Goal: Browse casually

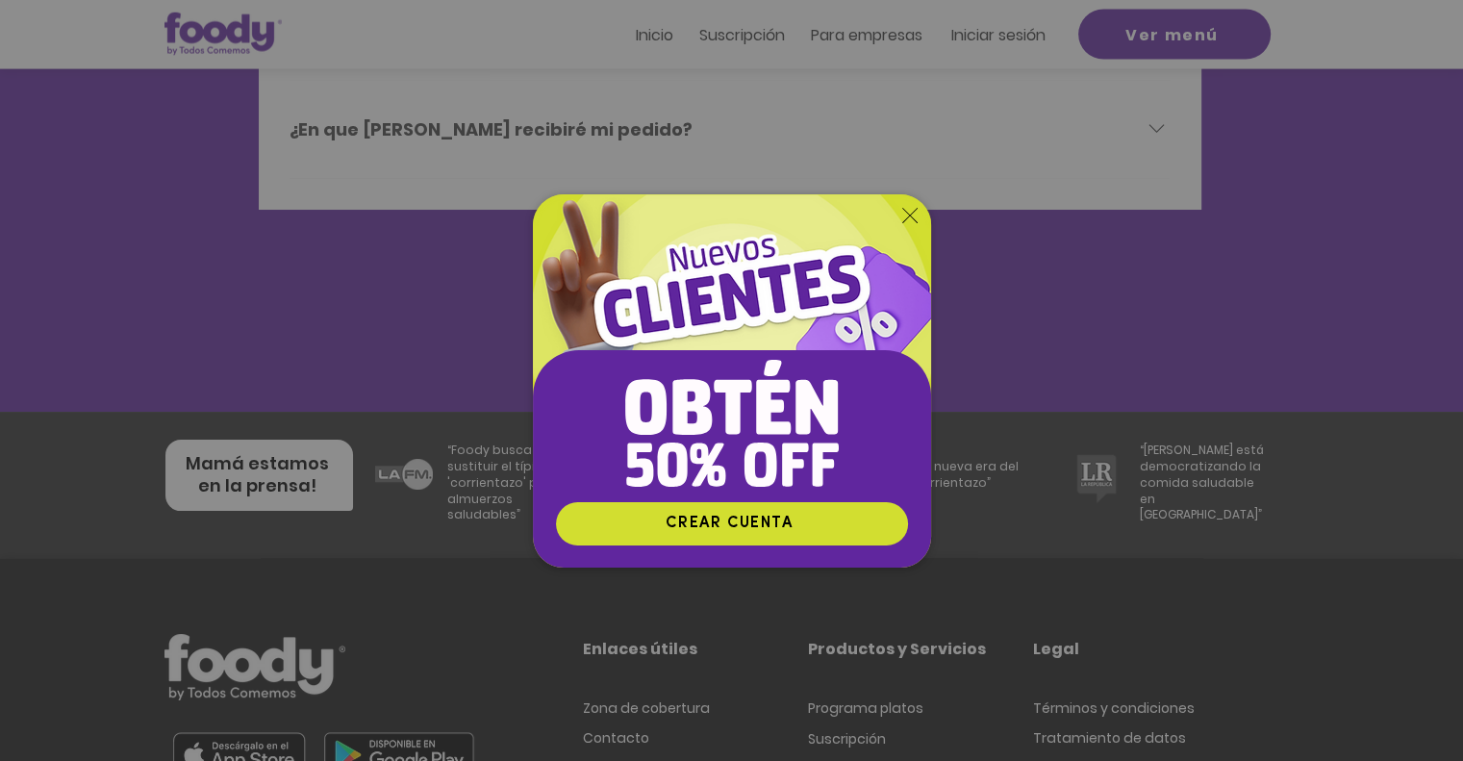
click at [903, 213] on icon "Volver al sitio" at bounding box center [909, 215] width 15 height 15
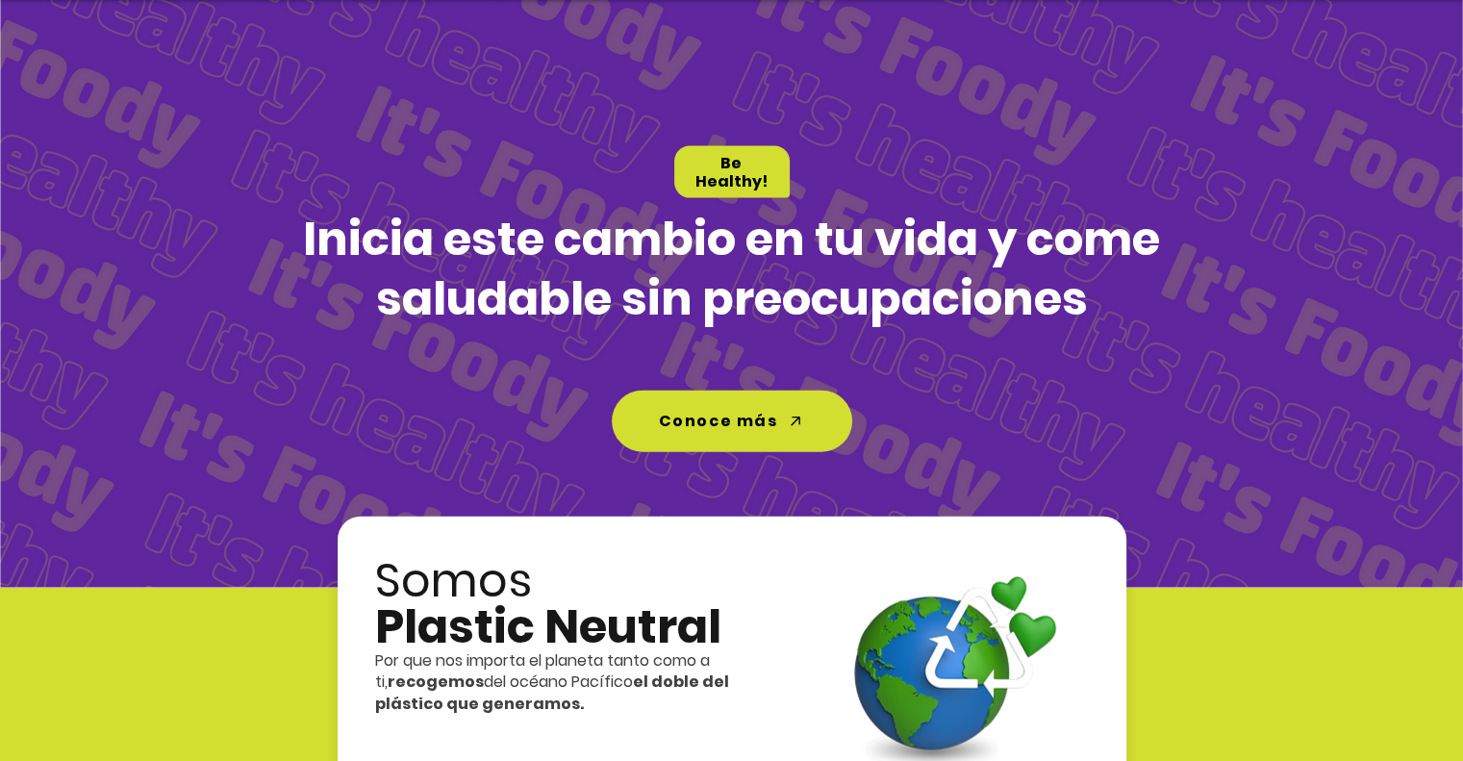
scroll to position [4235, 0]
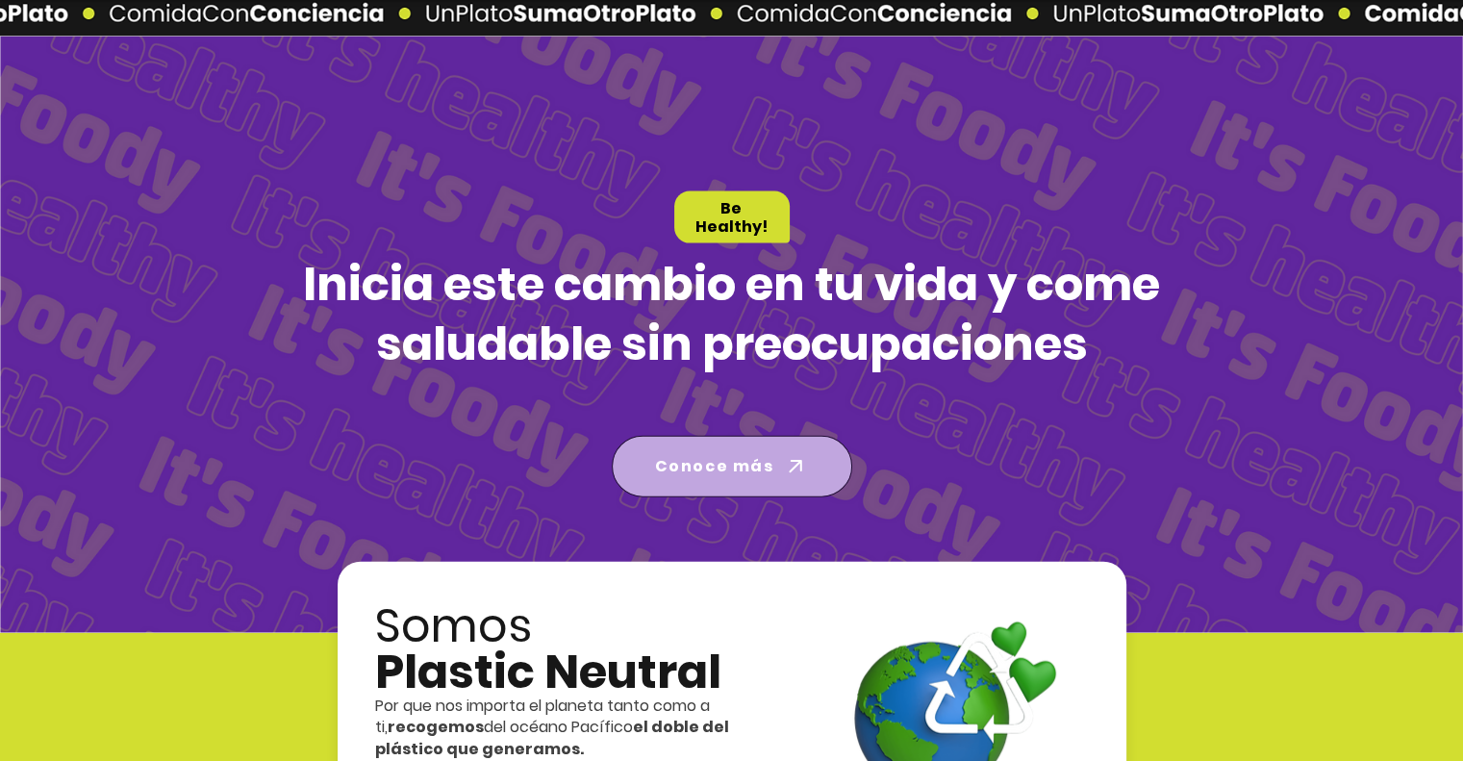
click at [782, 454] on icon "Conoce más" at bounding box center [795, 466] width 27 height 27
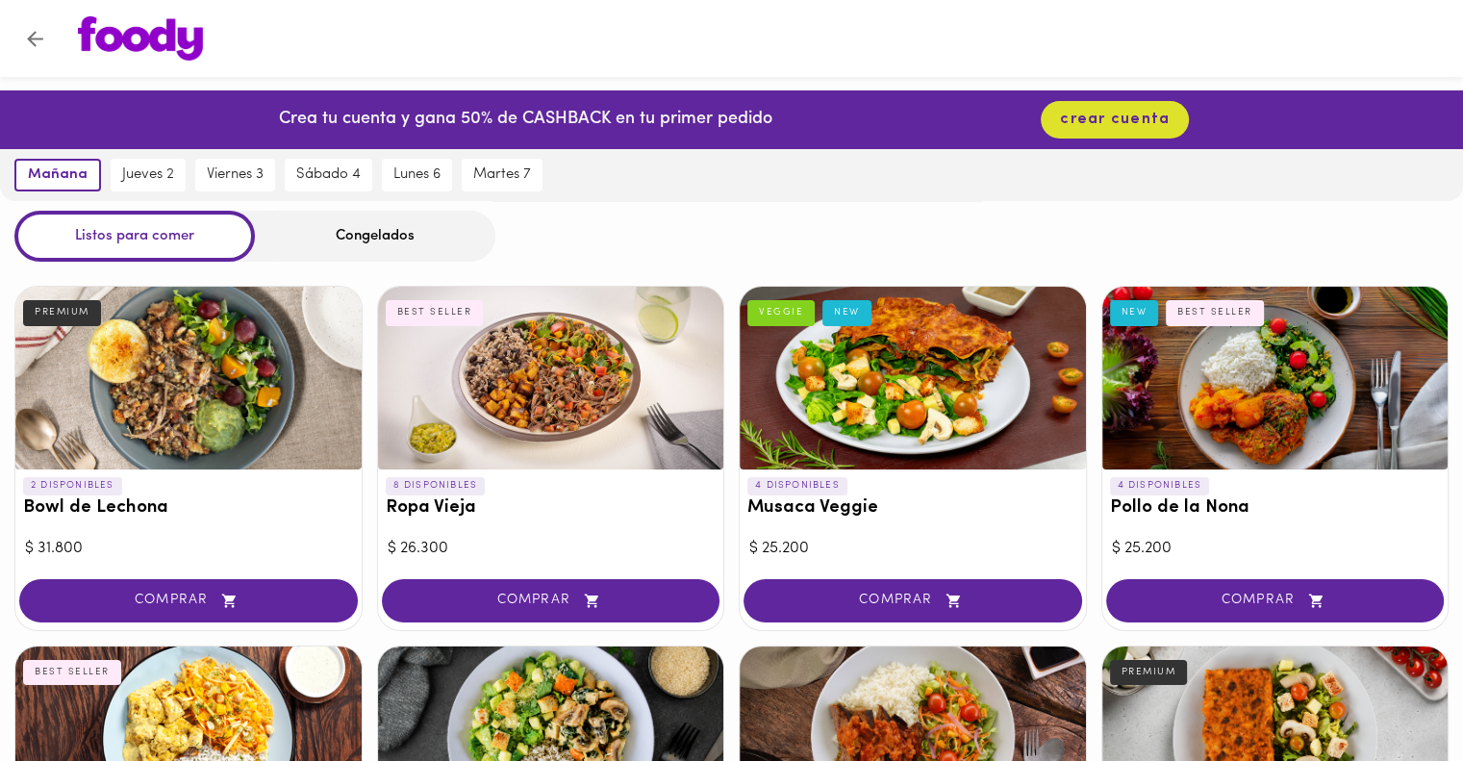
click at [406, 241] on div "Congelados" at bounding box center [375, 236] width 240 height 51
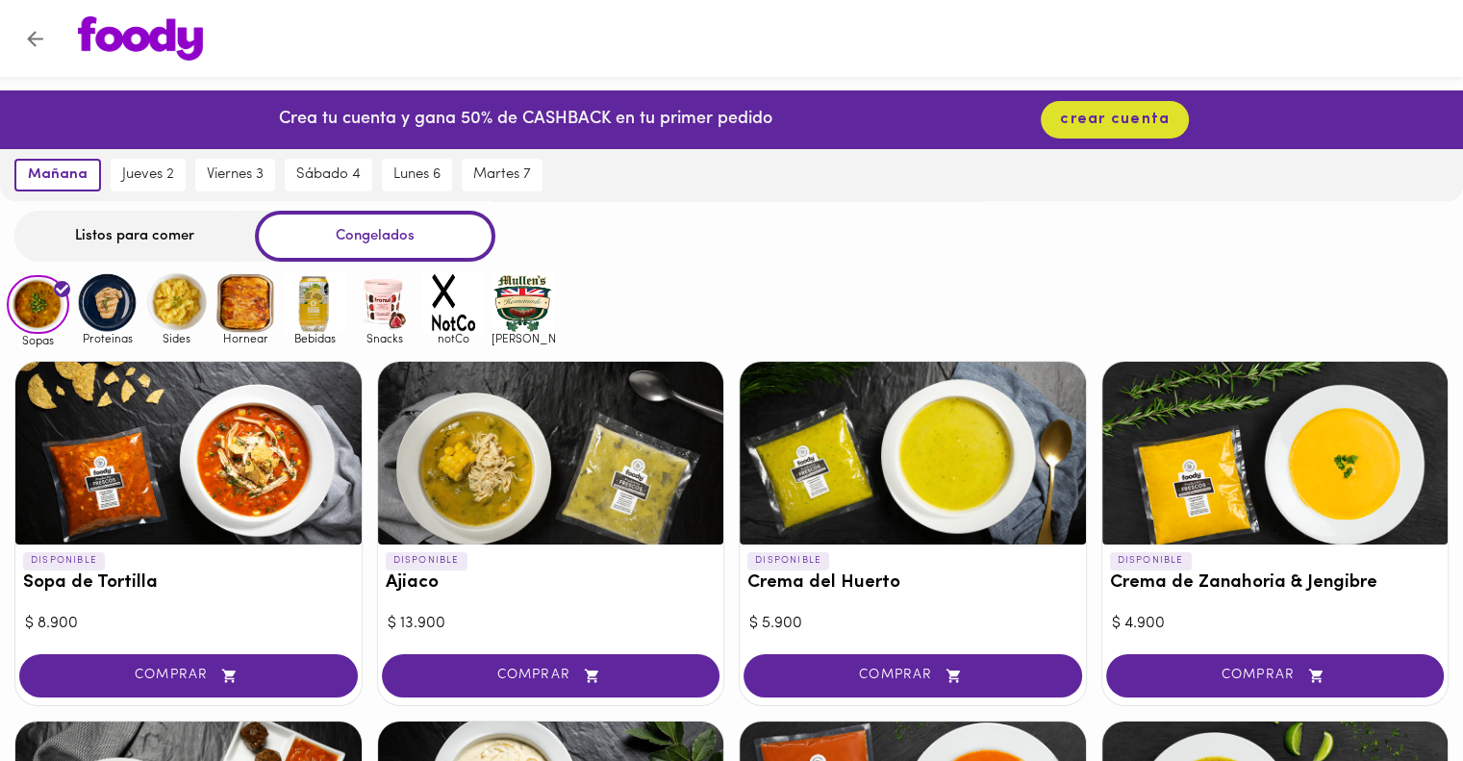
click at [81, 241] on div "Listos para comer" at bounding box center [134, 236] width 240 height 51
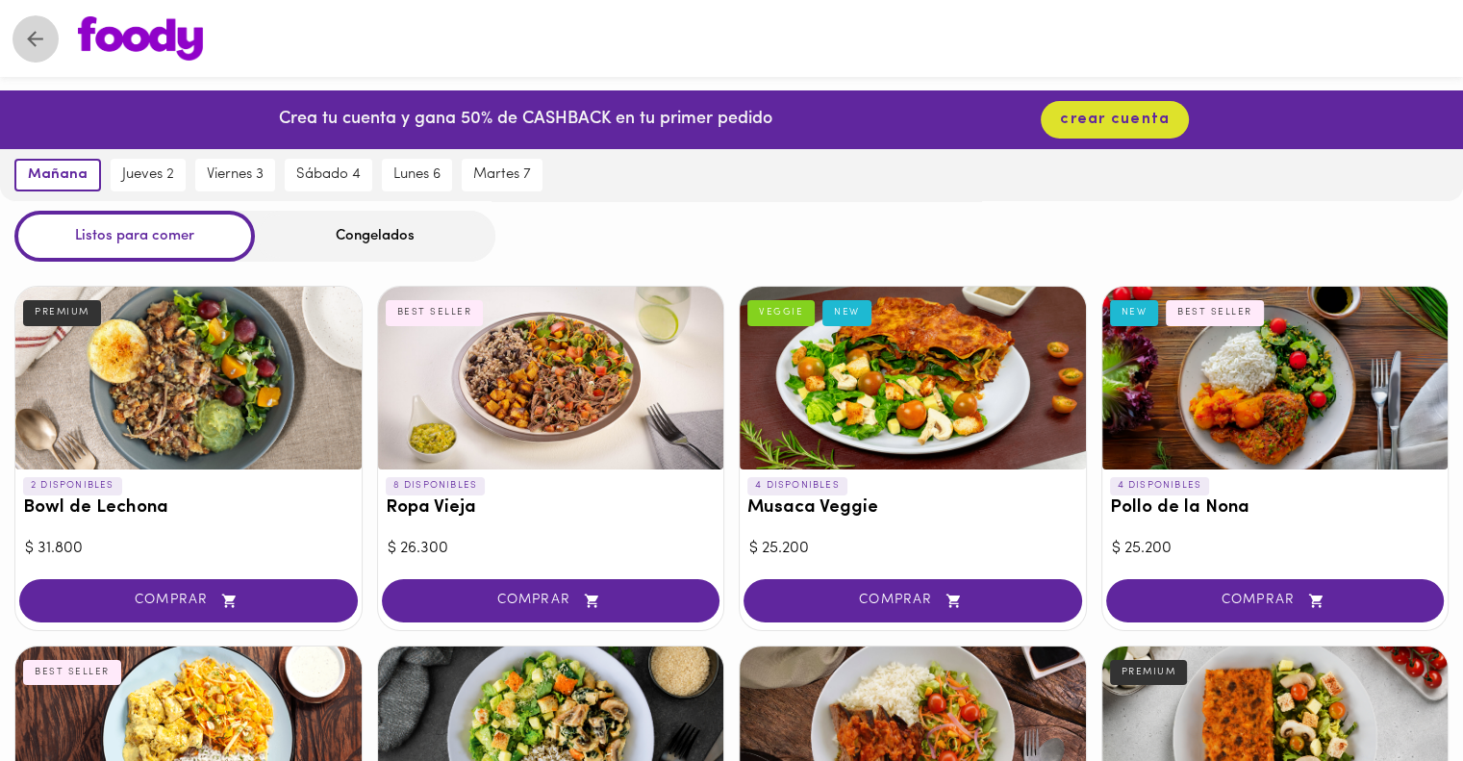
click at [40, 35] on icon "Volver" at bounding box center [35, 39] width 24 height 24
click at [163, 40] on img at bounding box center [140, 38] width 125 height 44
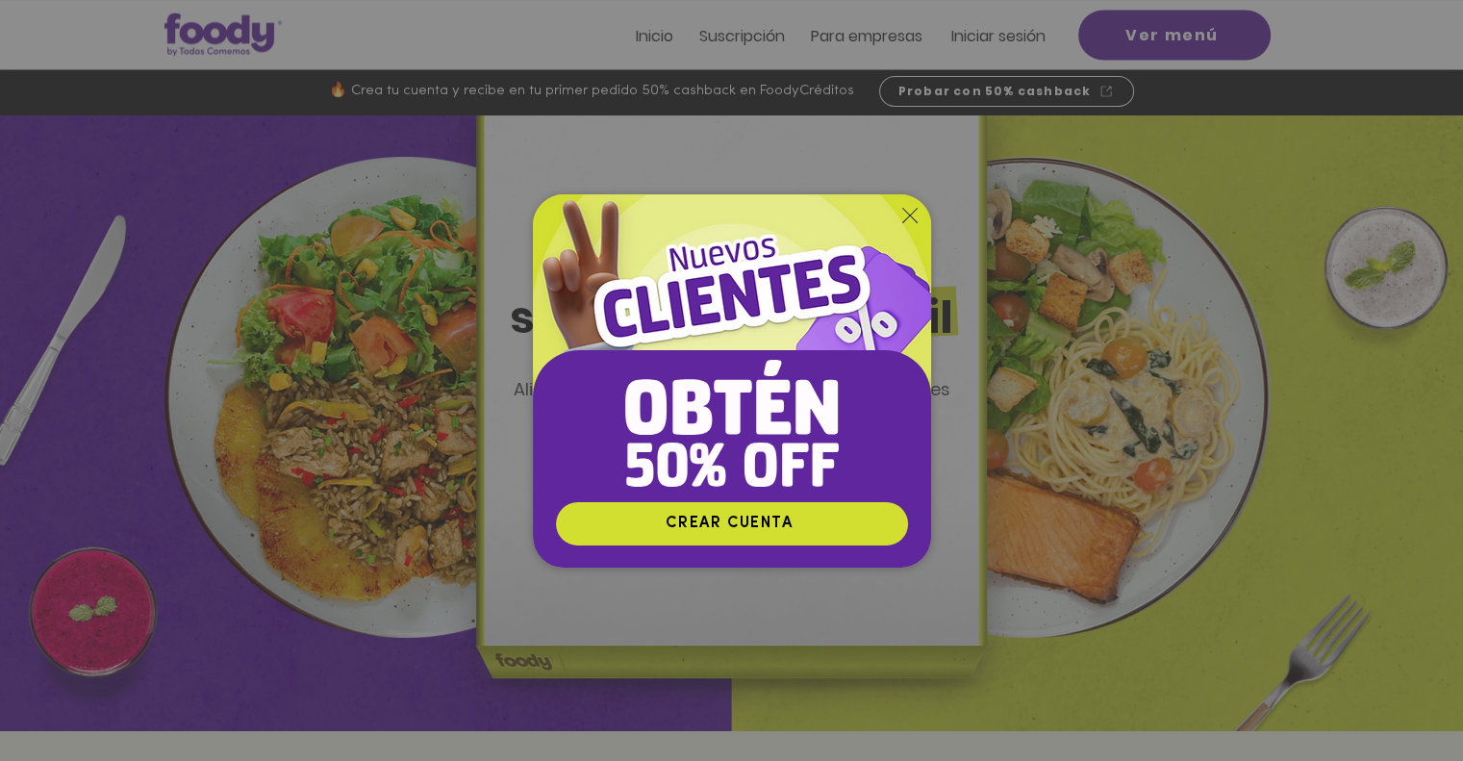
click at [908, 220] on icon "Volver al sitio" at bounding box center [909, 215] width 15 height 15
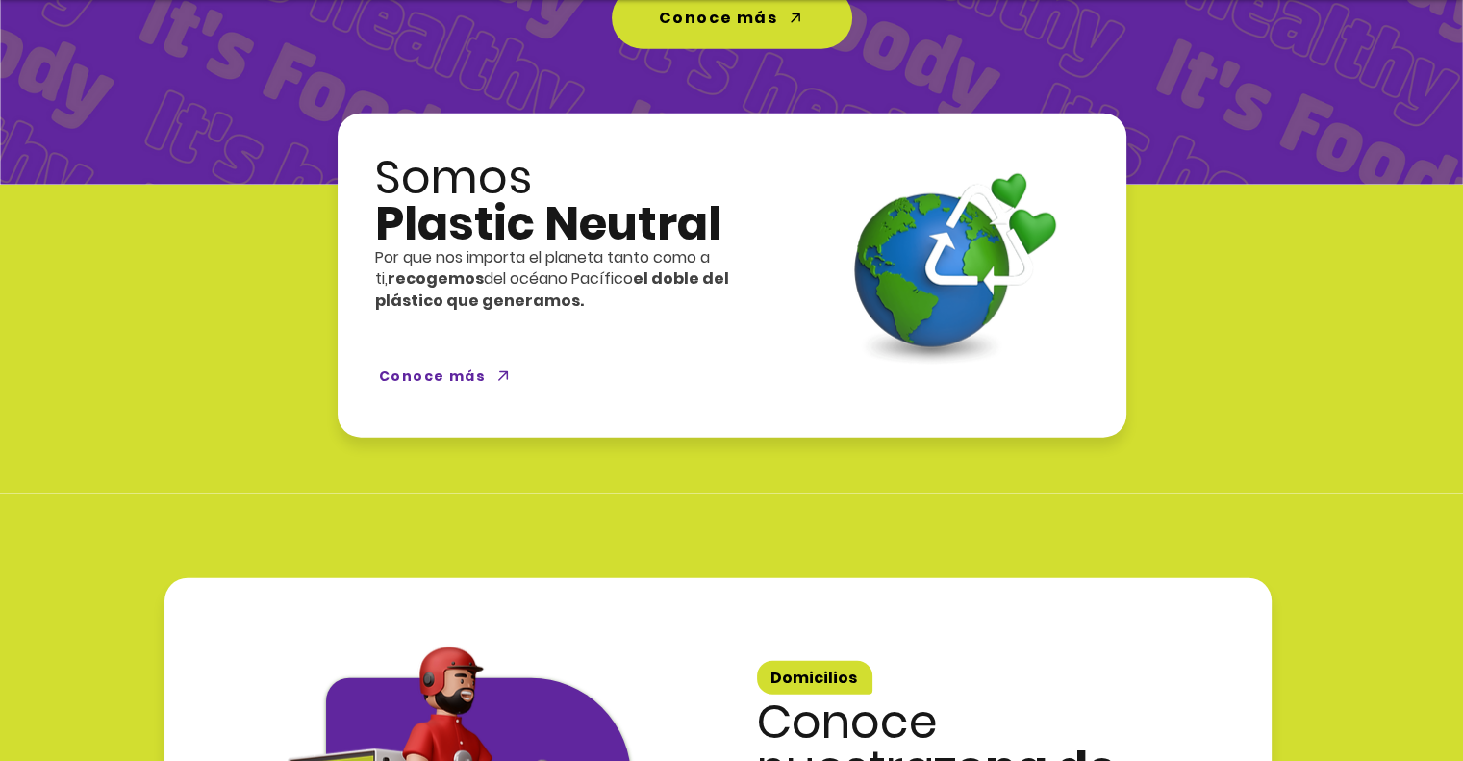
scroll to position [4574, 0]
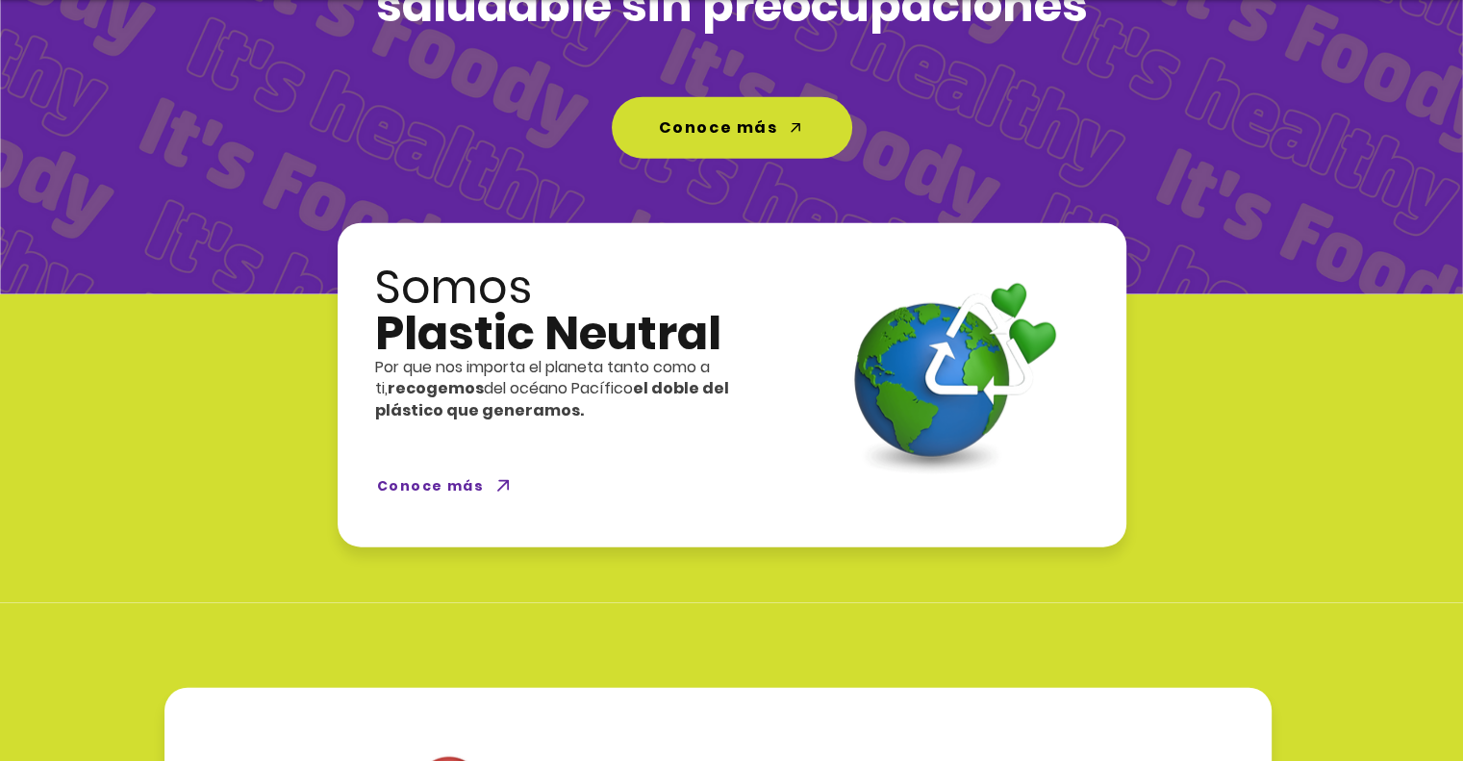
click at [435, 479] on span "Conoce más" at bounding box center [430, 486] width 107 height 20
click at [476, 488] on span "Conoce más" at bounding box center [430, 486] width 107 height 20
click at [492, 483] on icon "Conoce más" at bounding box center [502, 485] width 23 height 23
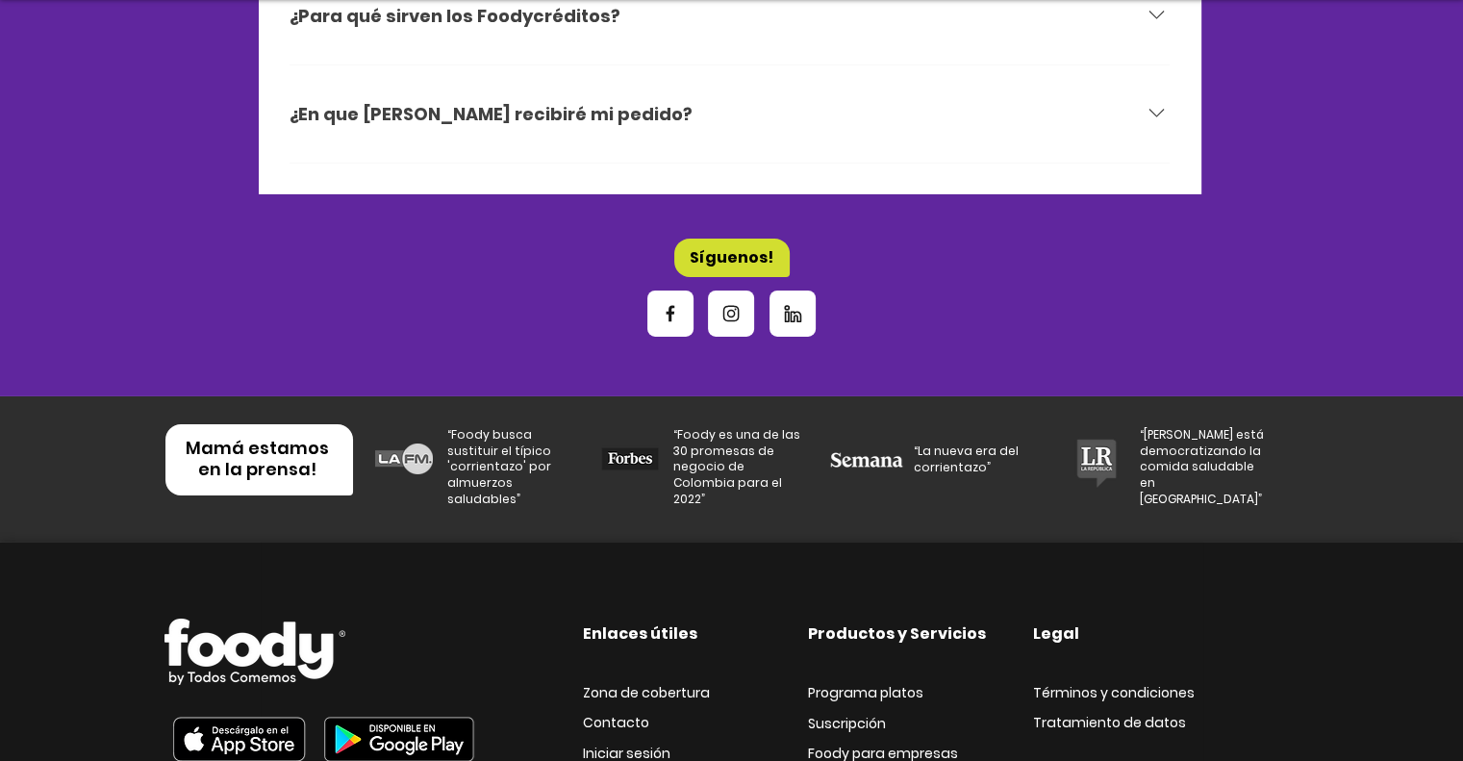
scroll to position [6563, 0]
